Goal: Task Accomplishment & Management: Complete application form

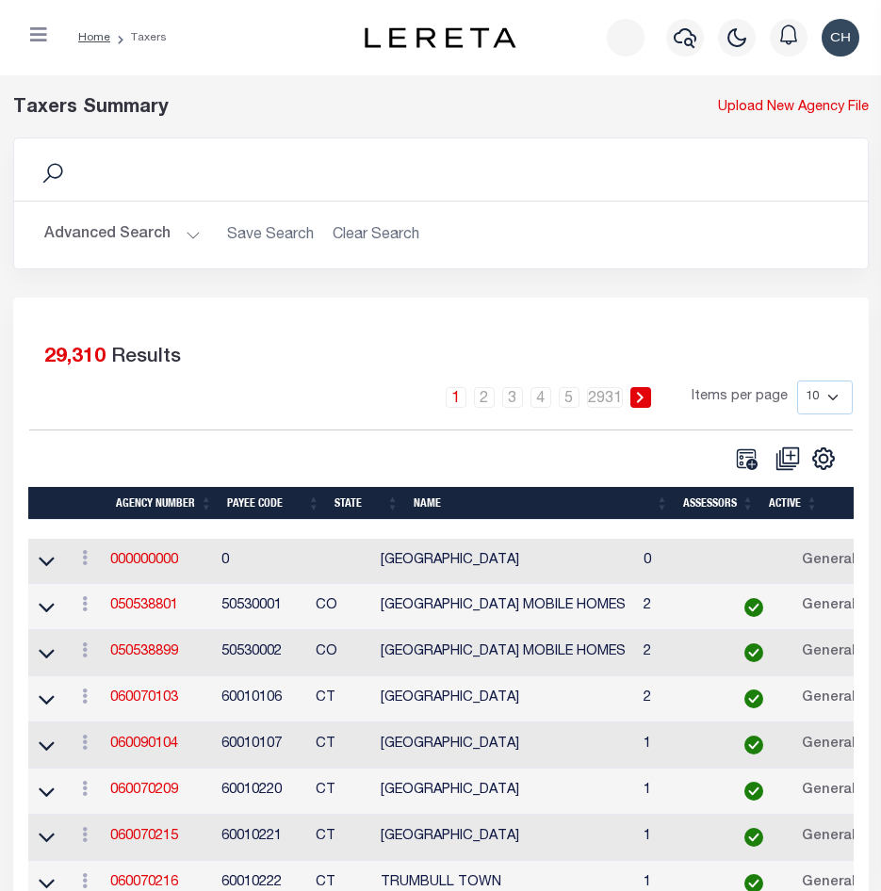
click at [164, 235] on button "Advanced Search" at bounding box center [122, 235] width 156 height 37
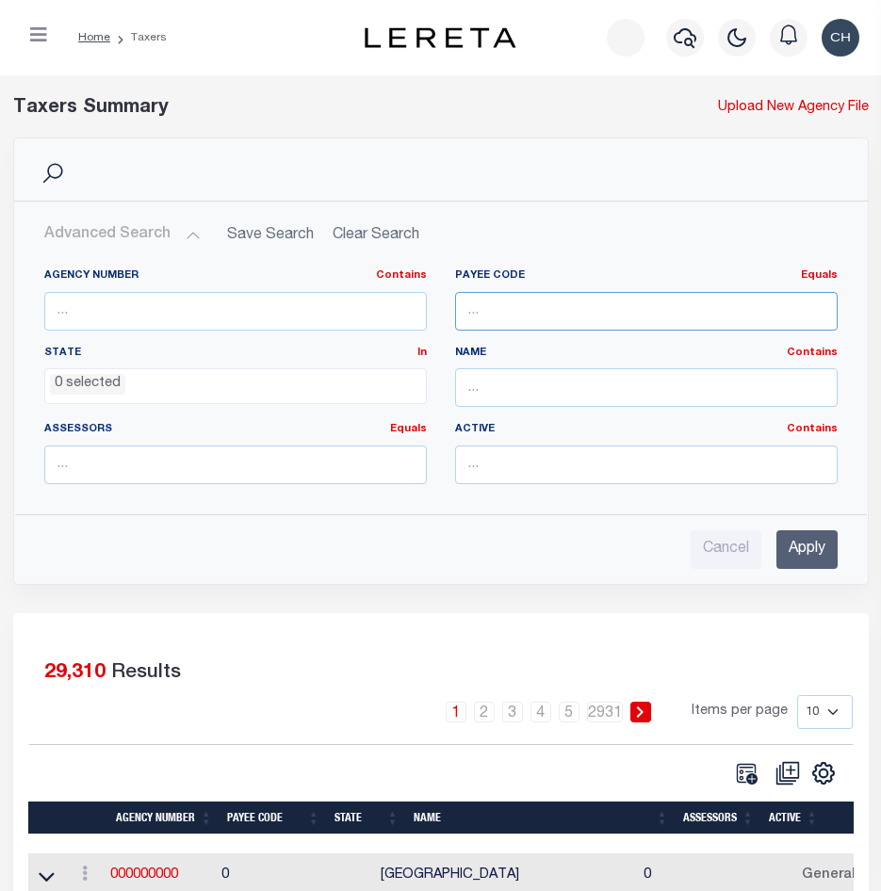
click at [523, 314] on input "number" at bounding box center [646, 311] width 382 height 39
click at [504, 298] on input "number" at bounding box center [646, 311] width 382 height 39
paste input "4102900000"
type input "4102900000"
click at [810, 545] on input "Apply" at bounding box center [806, 549] width 61 height 39
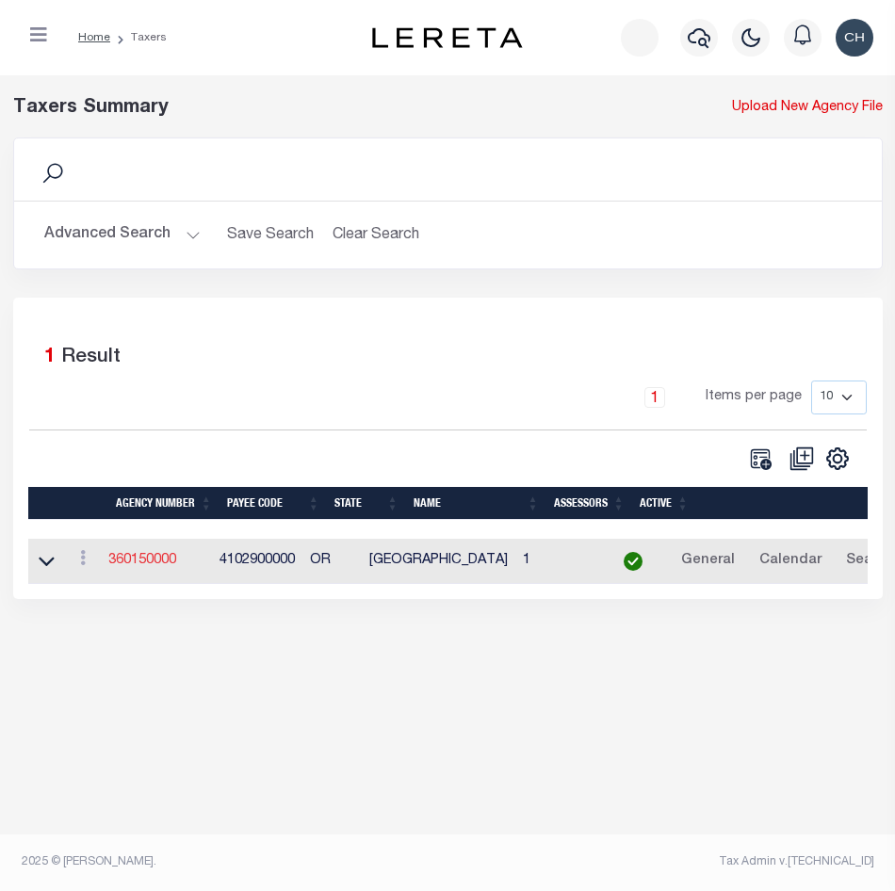
click at [153, 560] on link "360150000" at bounding box center [142, 560] width 68 height 13
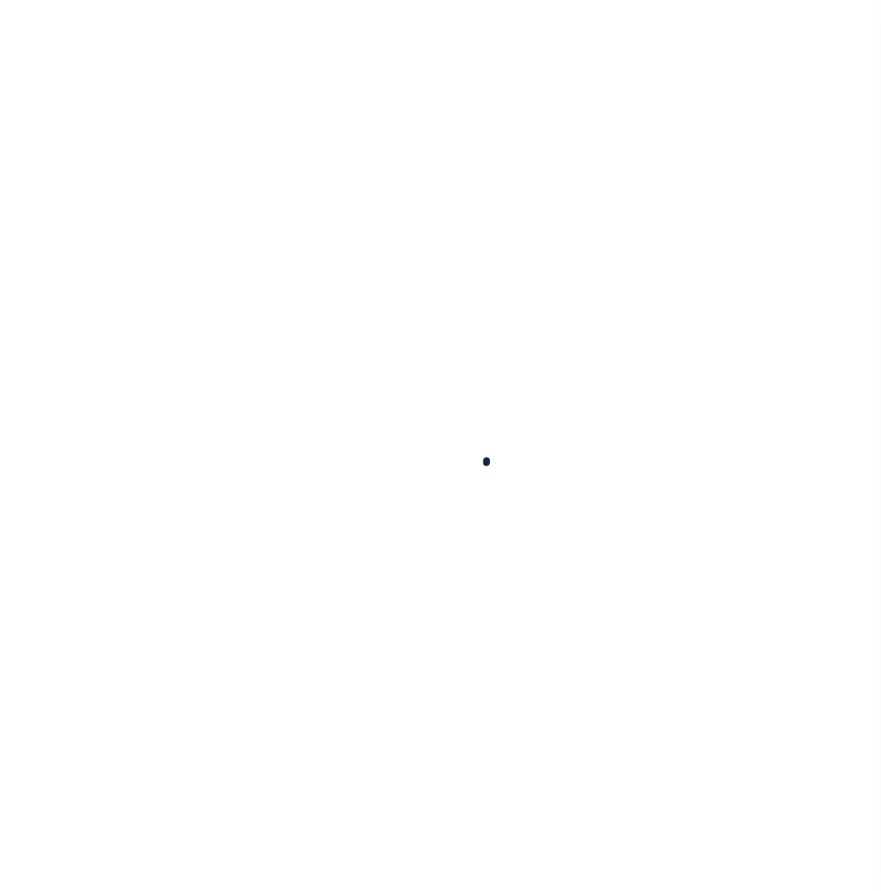
select select
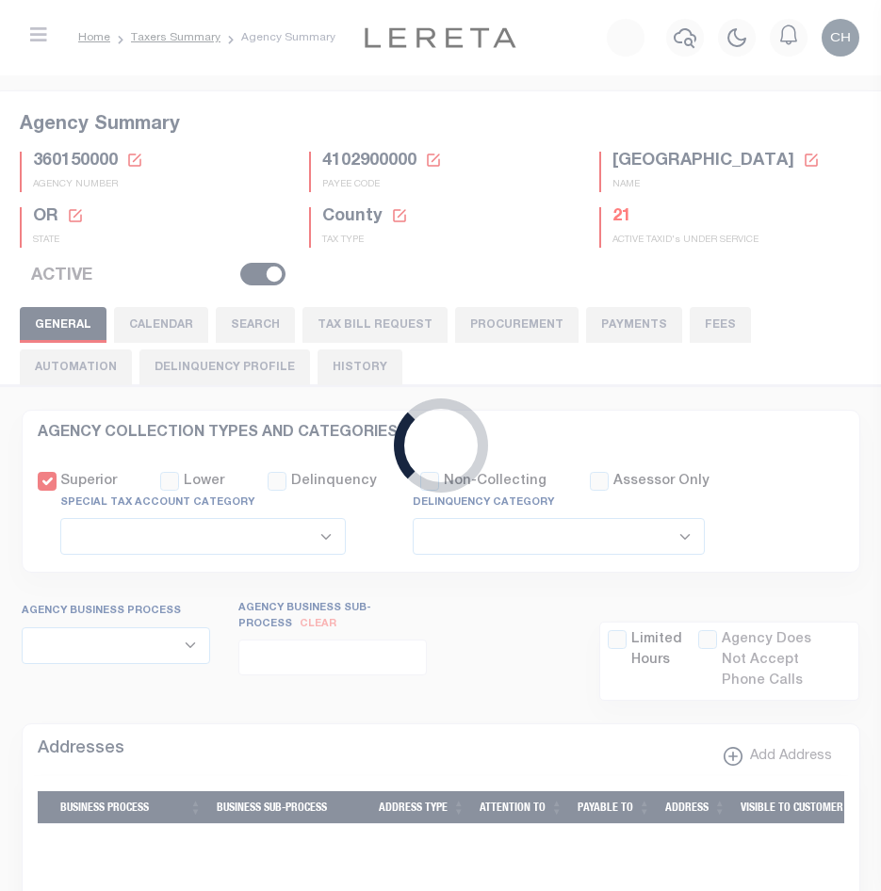
checkbox input "false"
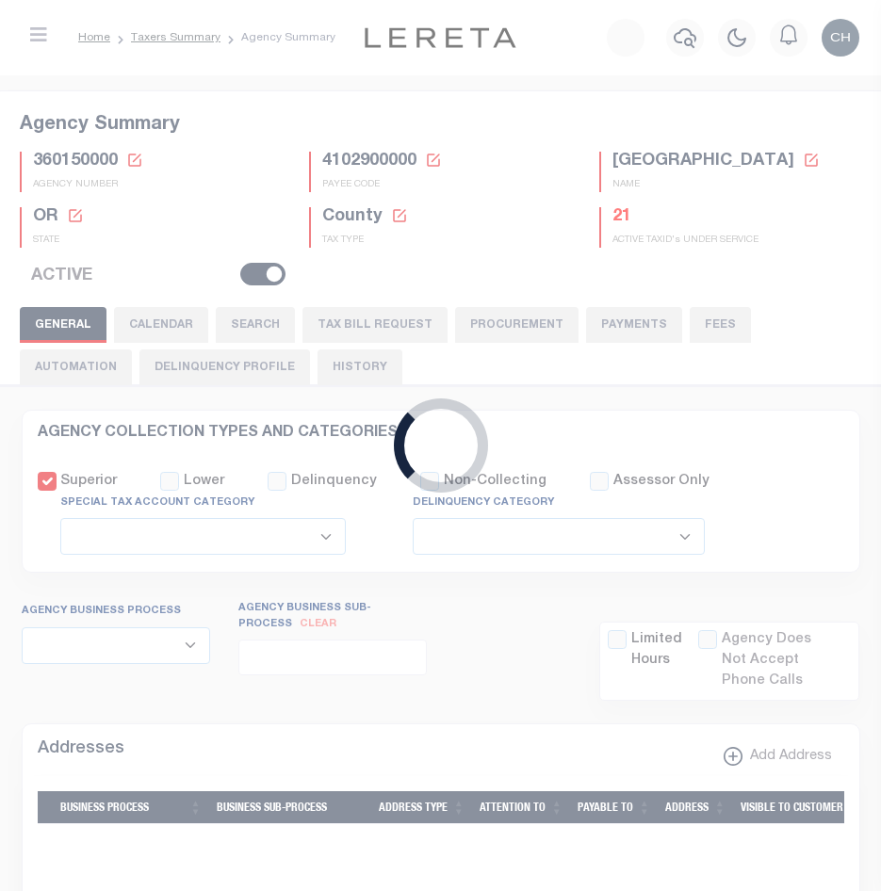
type input "4102900000"
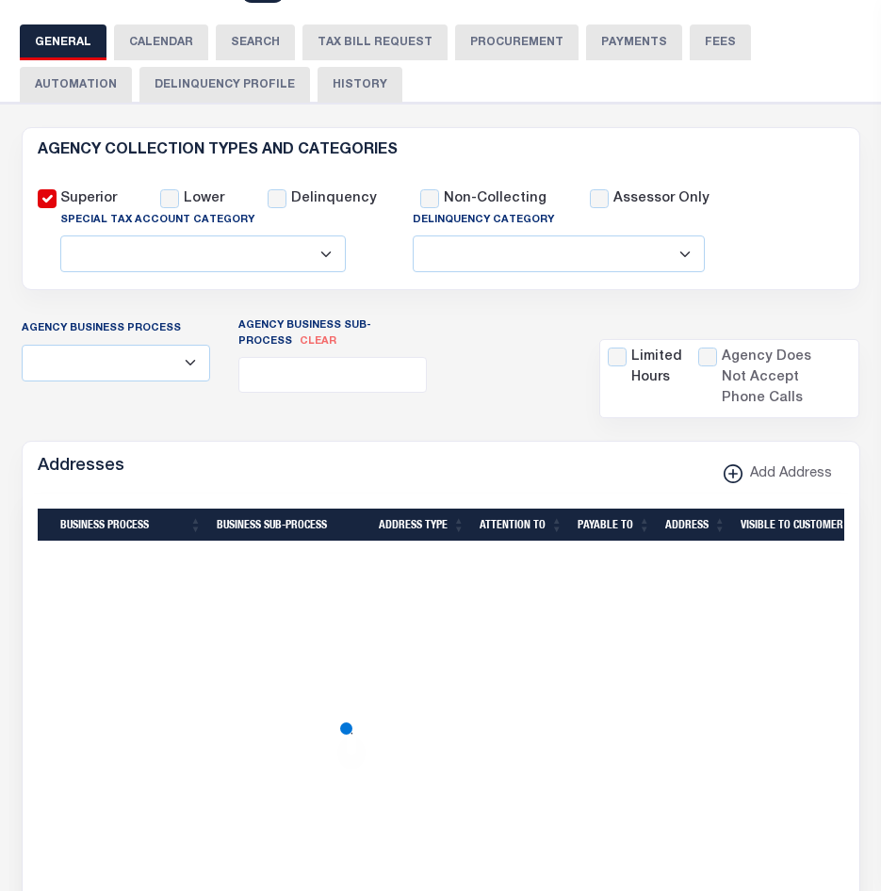
scroll to position [188, 0]
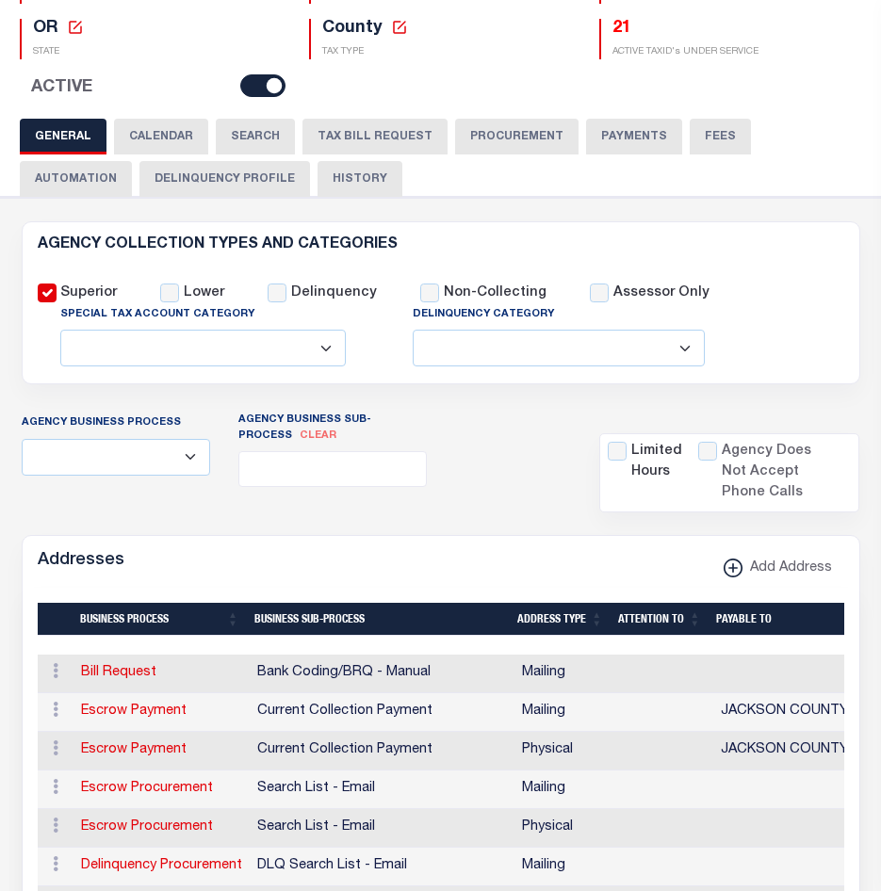
click at [346, 143] on button "TAX BILL REQUEST" at bounding box center [374, 137] width 145 height 36
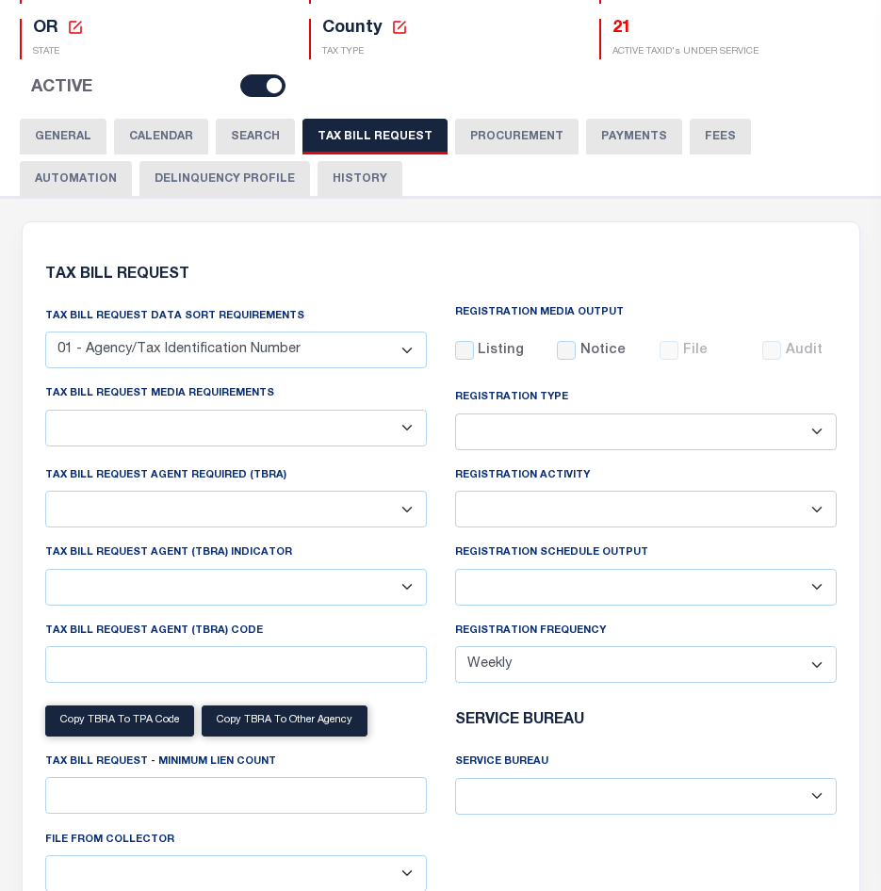
checkbox input "false"
select select "22"
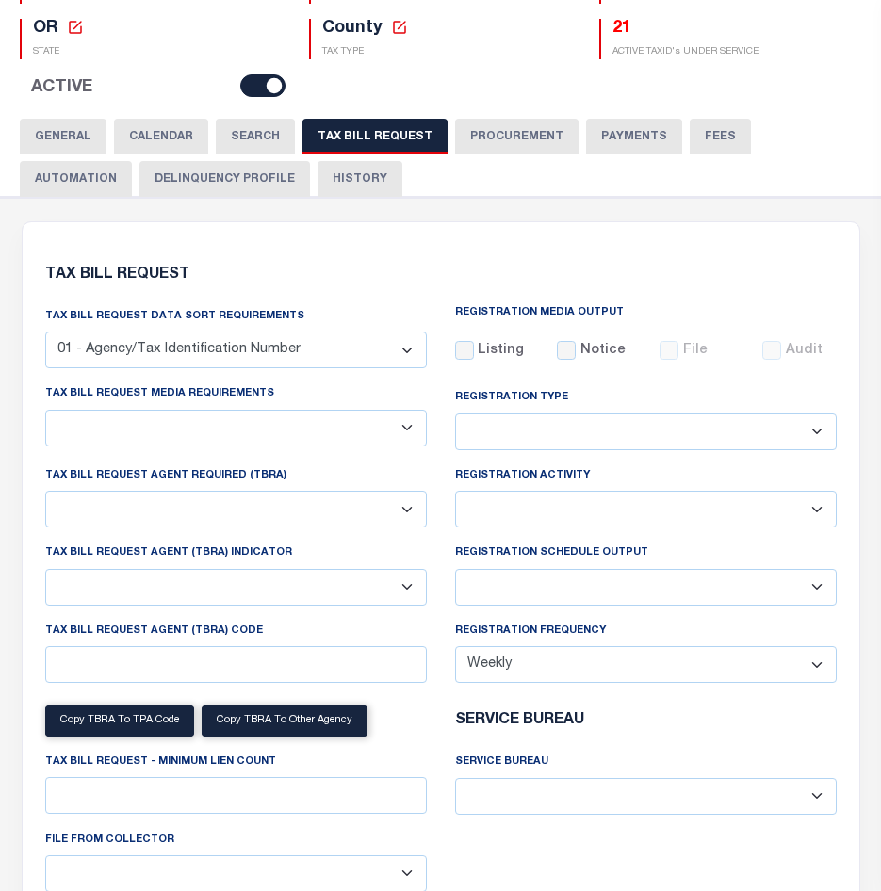
select select "true"
select select "9"
type input "LTS"
select select
type input "1"
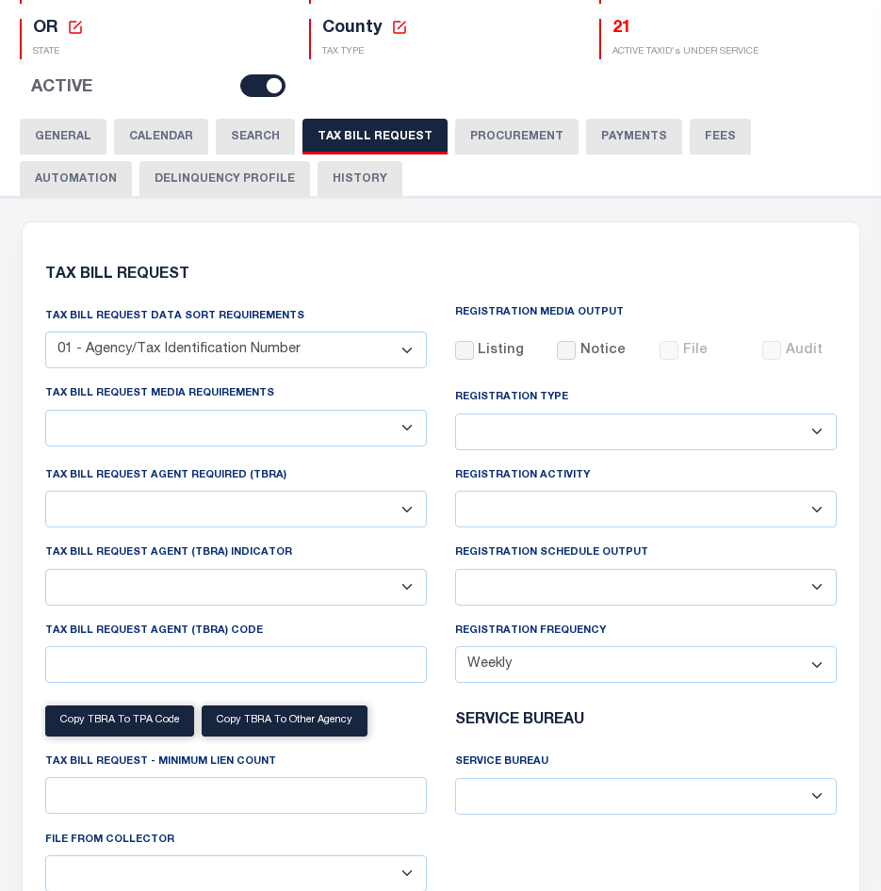
select select "4100743000"
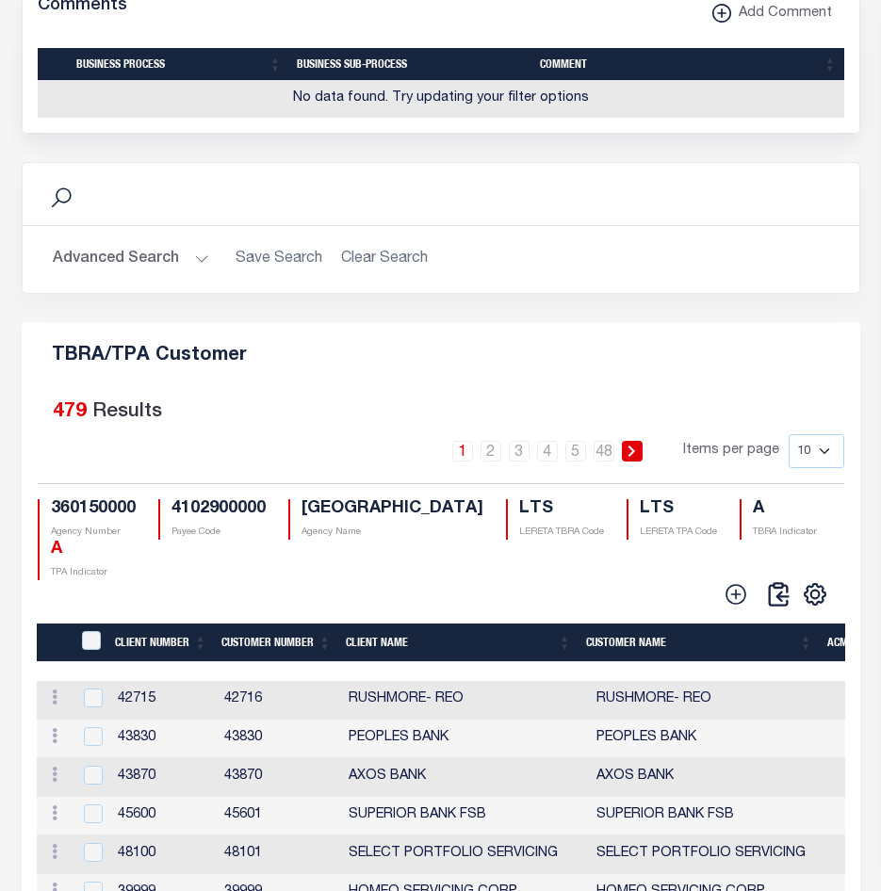
scroll to position [2449, 0]
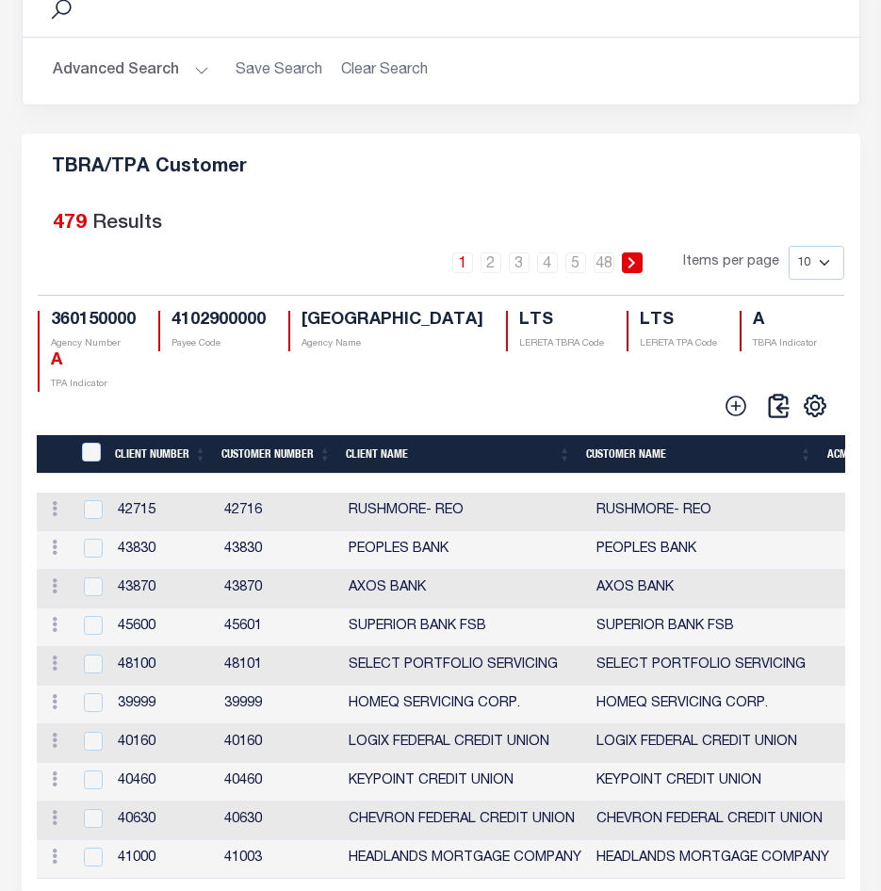
click at [727, 418] on icon at bounding box center [735, 406] width 24 height 24
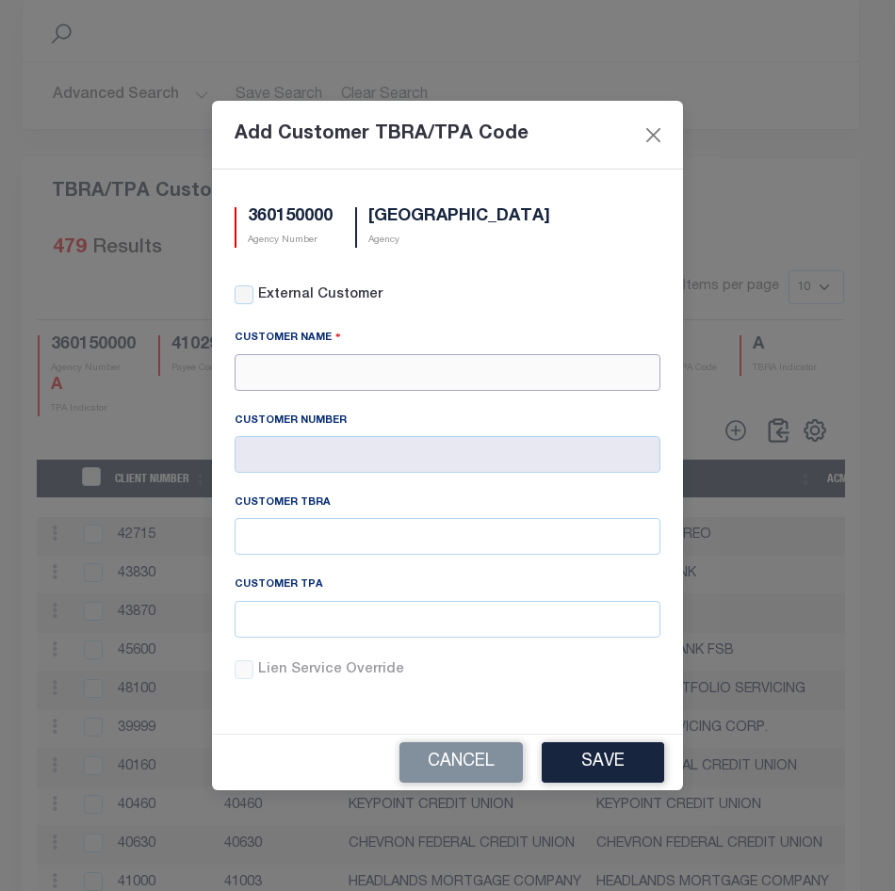
click at [339, 368] on input "text" at bounding box center [448, 372] width 426 height 37
click at [263, 402] on div "APCU" at bounding box center [447, 406] width 424 height 30
type input "APCU"
type input "2205"
type input "APCU"
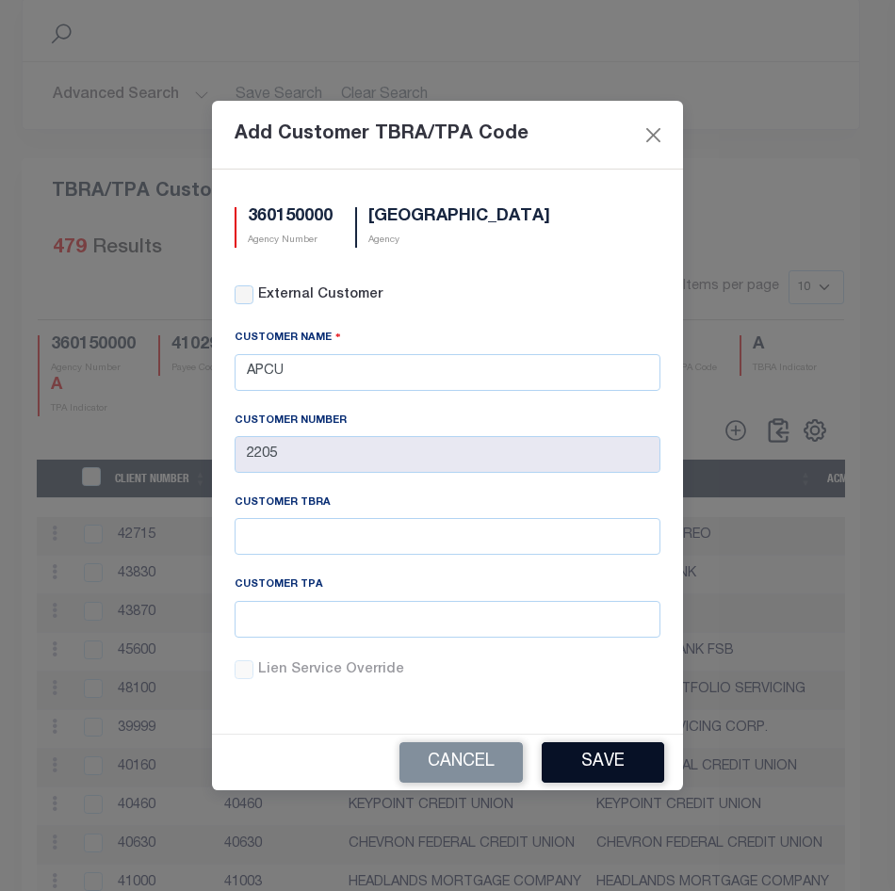
click at [589, 757] on button "Save" at bounding box center [603, 762] width 122 height 40
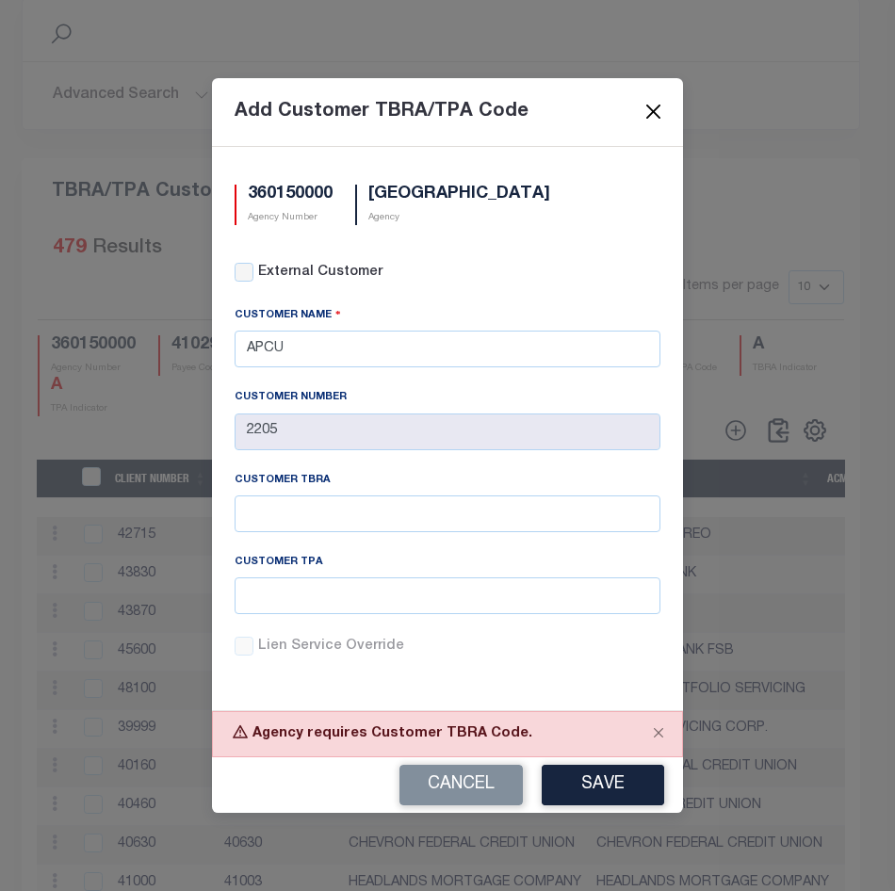
click at [662, 107] on button "Close" at bounding box center [653, 112] width 24 height 24
